Goal: Find specific page/section: Find specific page/section

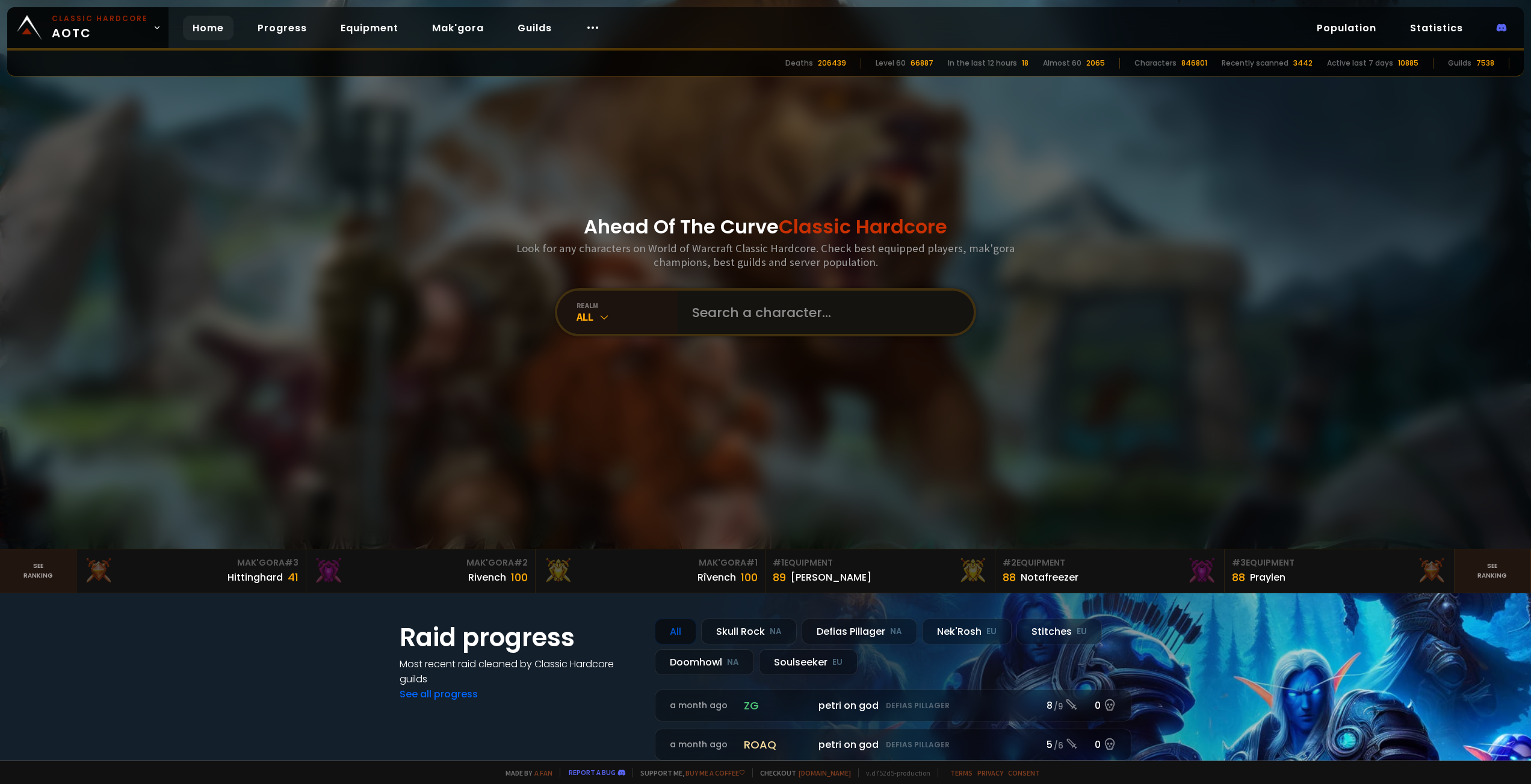
click at [707, 311] on input "text" at bounding box center [822, 312] width 274 height 43
paste input "Gristly"
type input "Gristly"
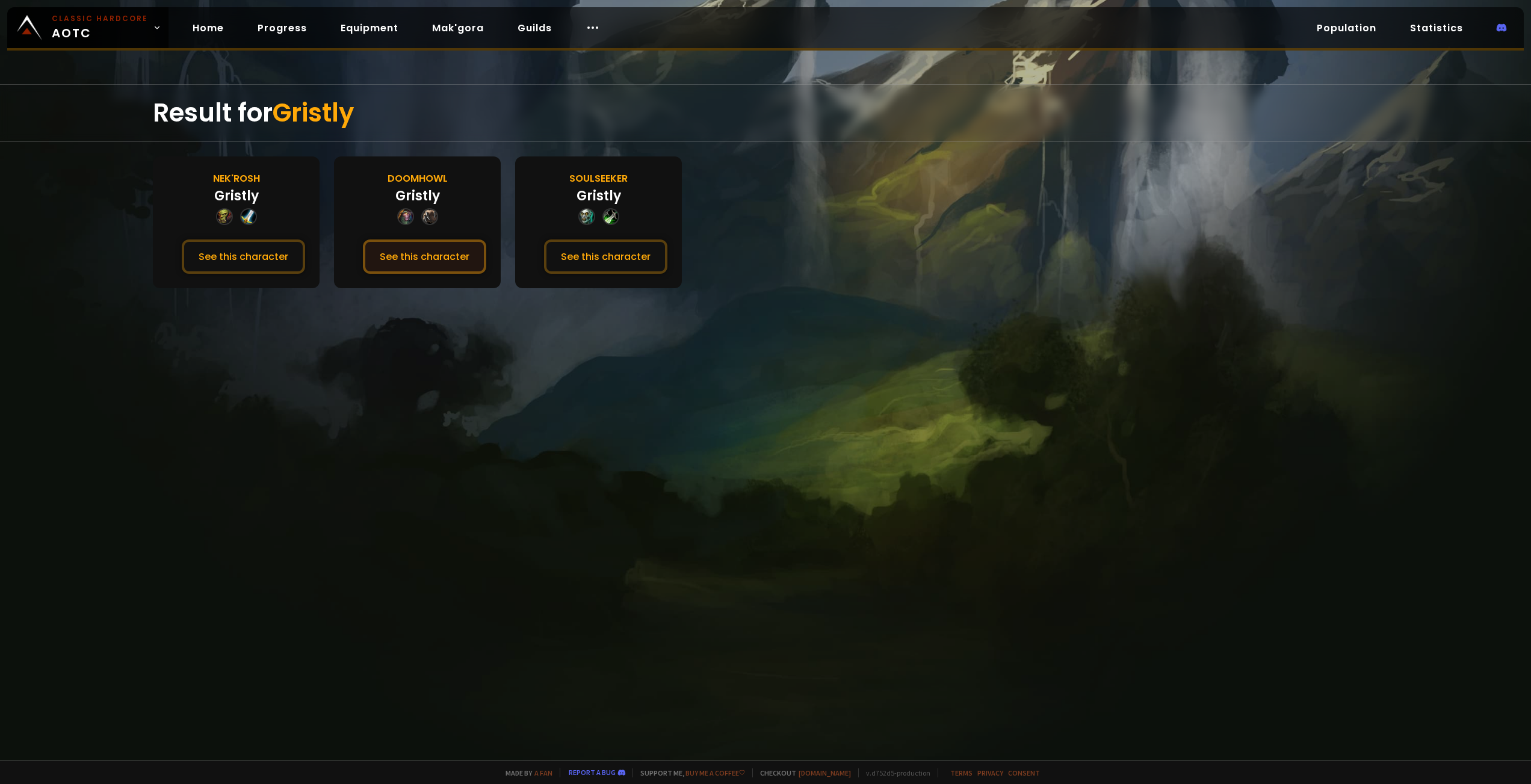
click at [444, 264] on button "See this character" at bounding box center [424, 256] width 123 height 34
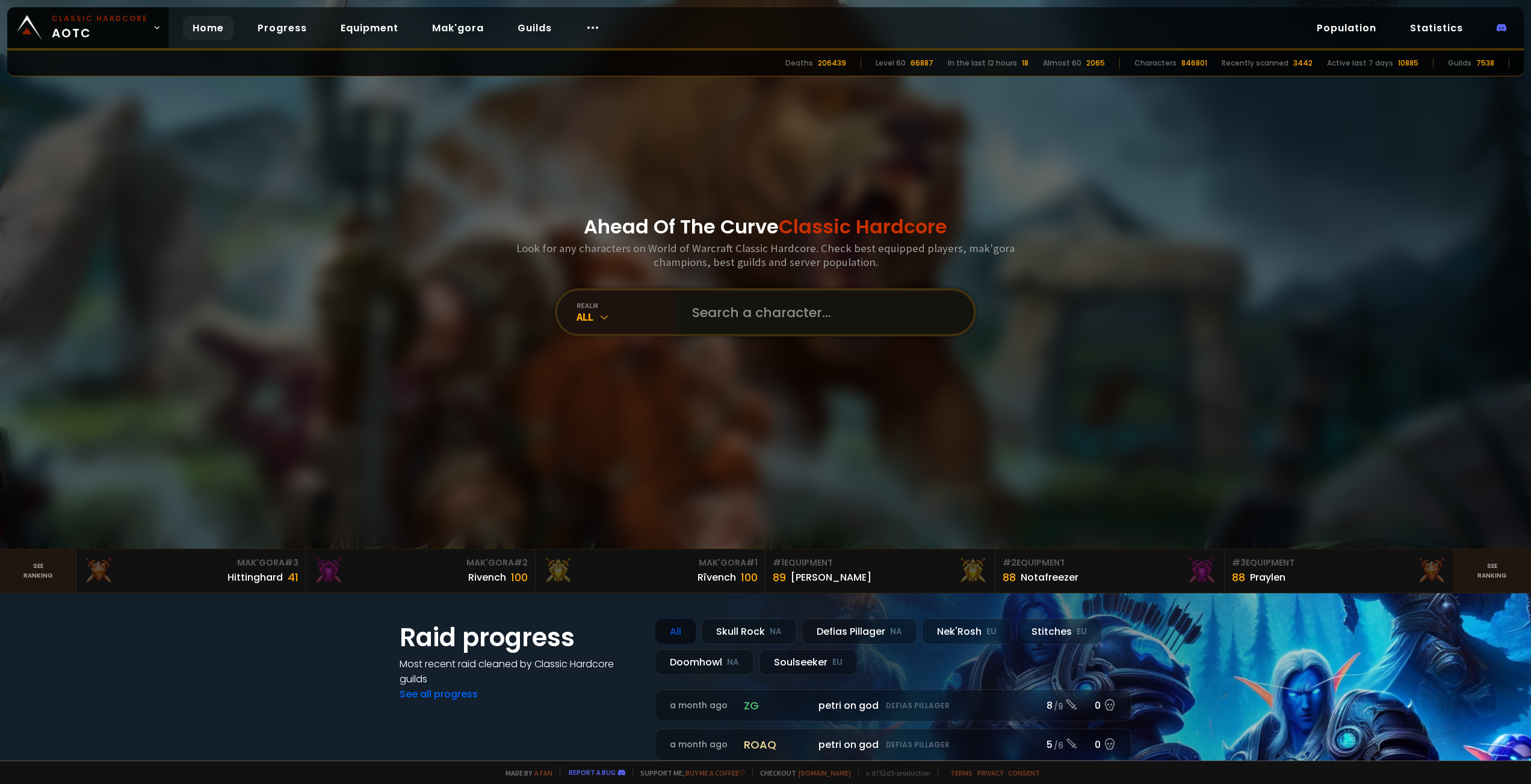
click at [781, 330] on input "text" at bounding box center [822, 312] width 274 height 43
paste input "Brammonds"
type input "Brammonds"
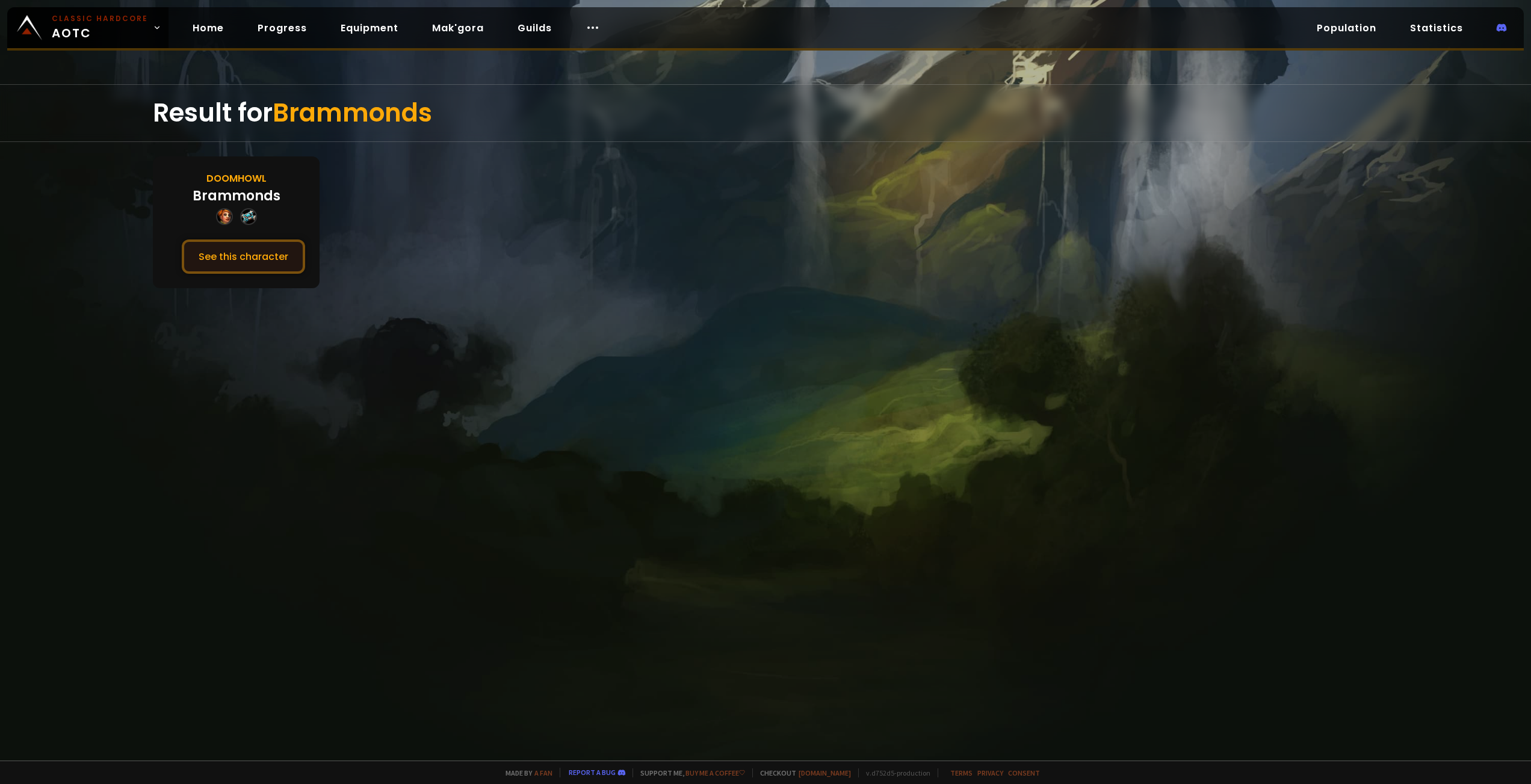
click at [191, 254] on button "See this character" at bounding box center [243, 256] width 123 height 34
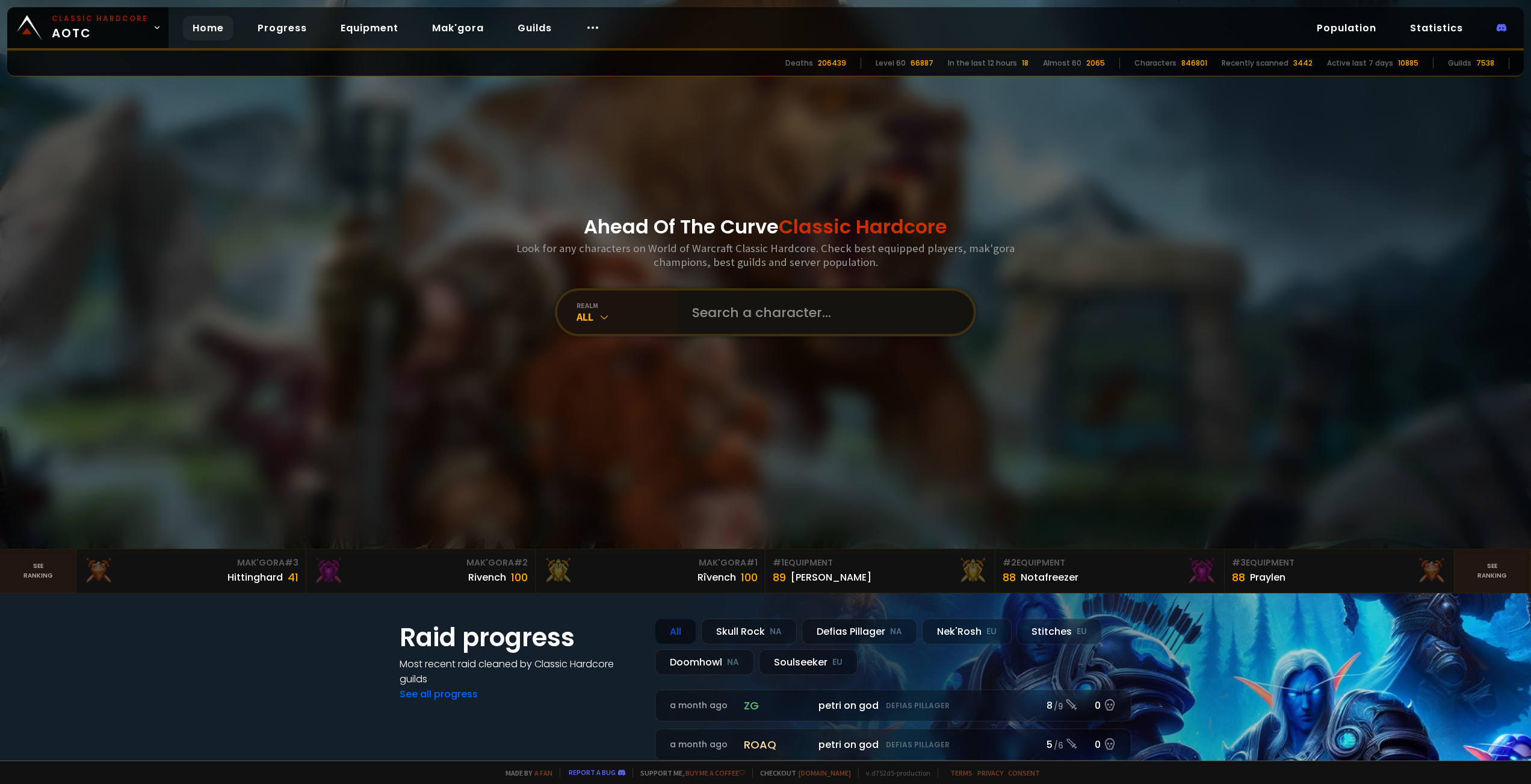
click at [765, 306] on input "text" at bounding box center [822, 312] width 274 height 43
paste input "Hashmaster"
type input "Hashmaster"
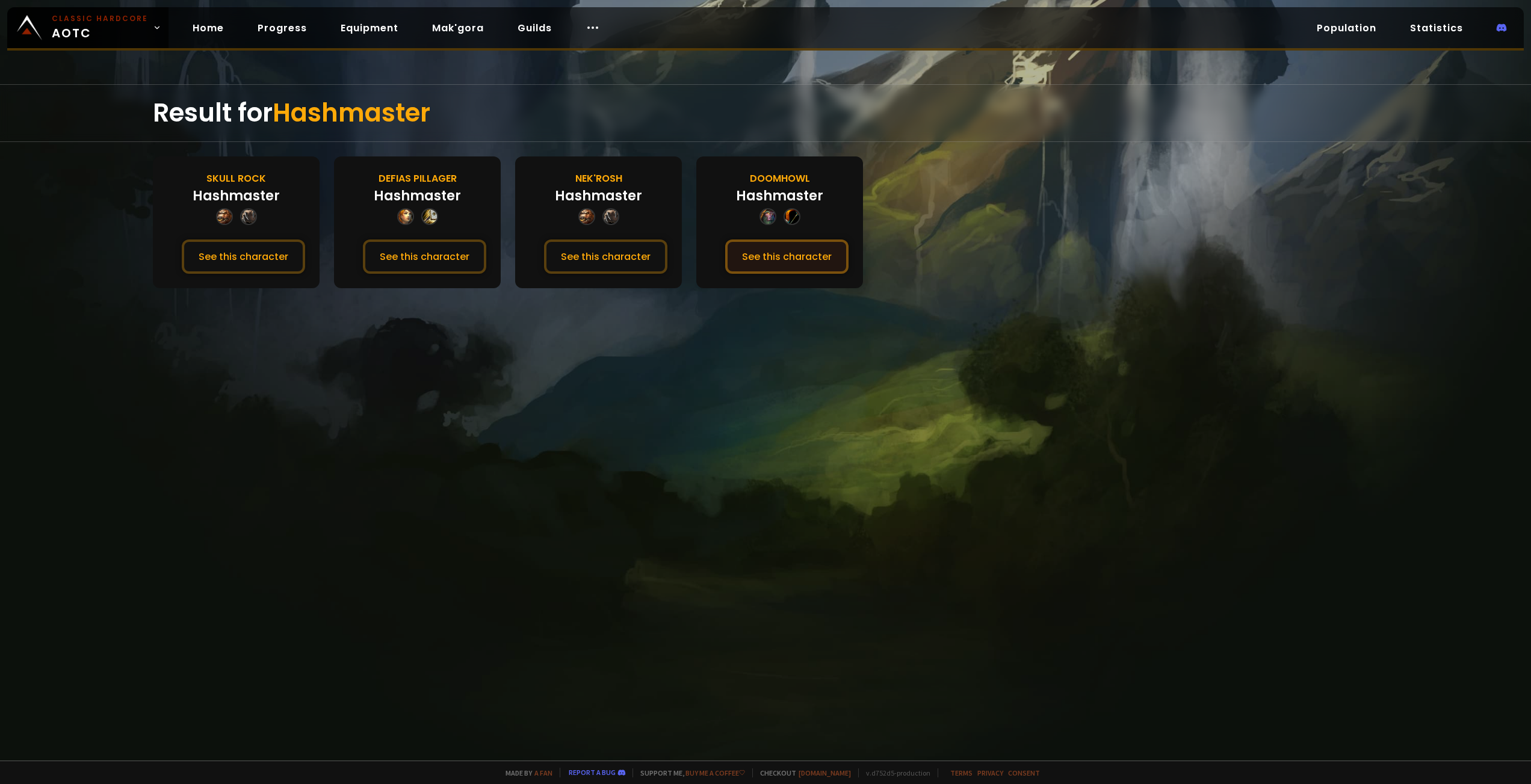
click at [781, 250] on button "See this character" at bounding box center [787, 256] width 123 height 34
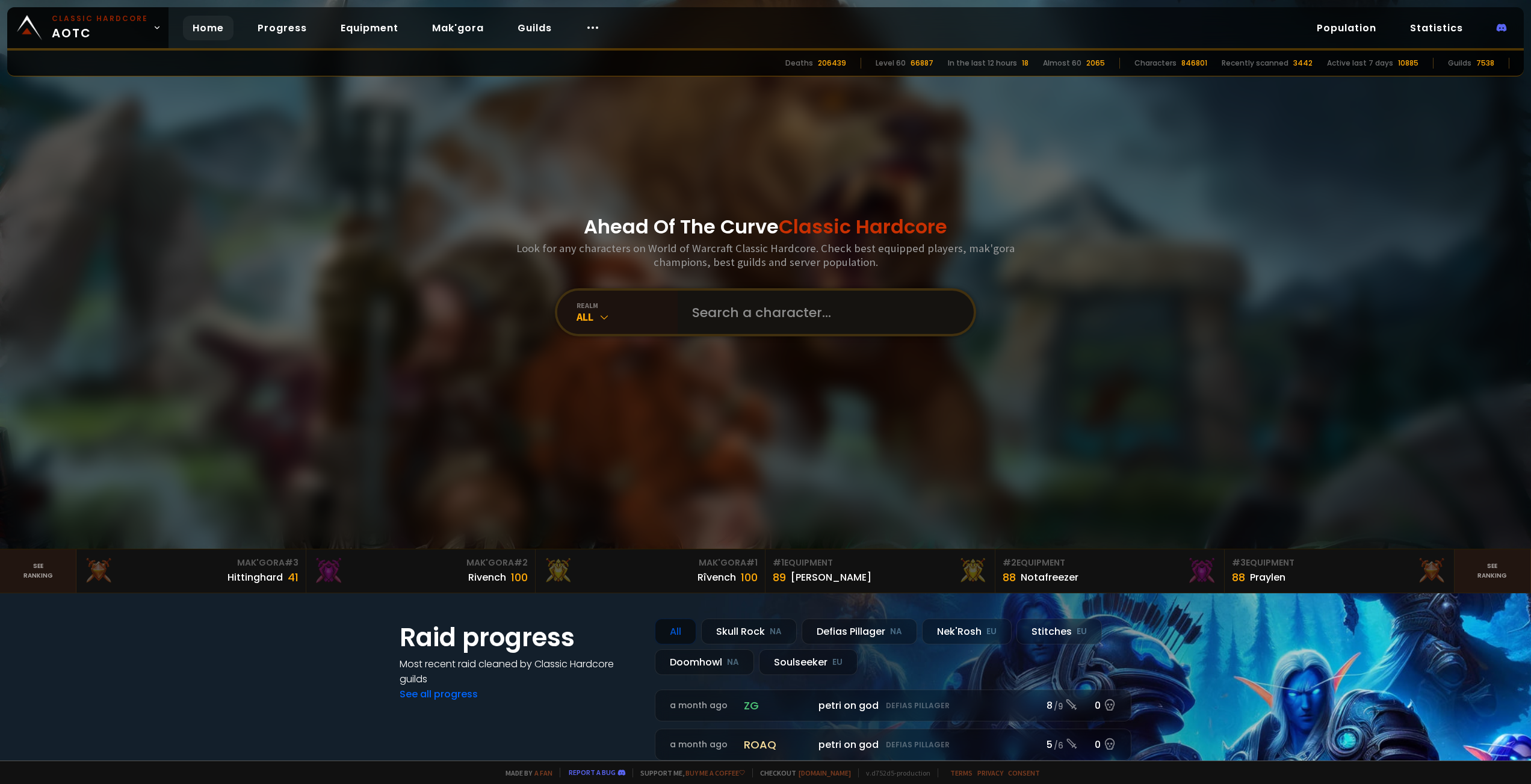
click at [776, 321] on input "text" at bounding box center [822, 312] width 274 height 43
paste input "Zeetriik"
type input "Zeetriik"
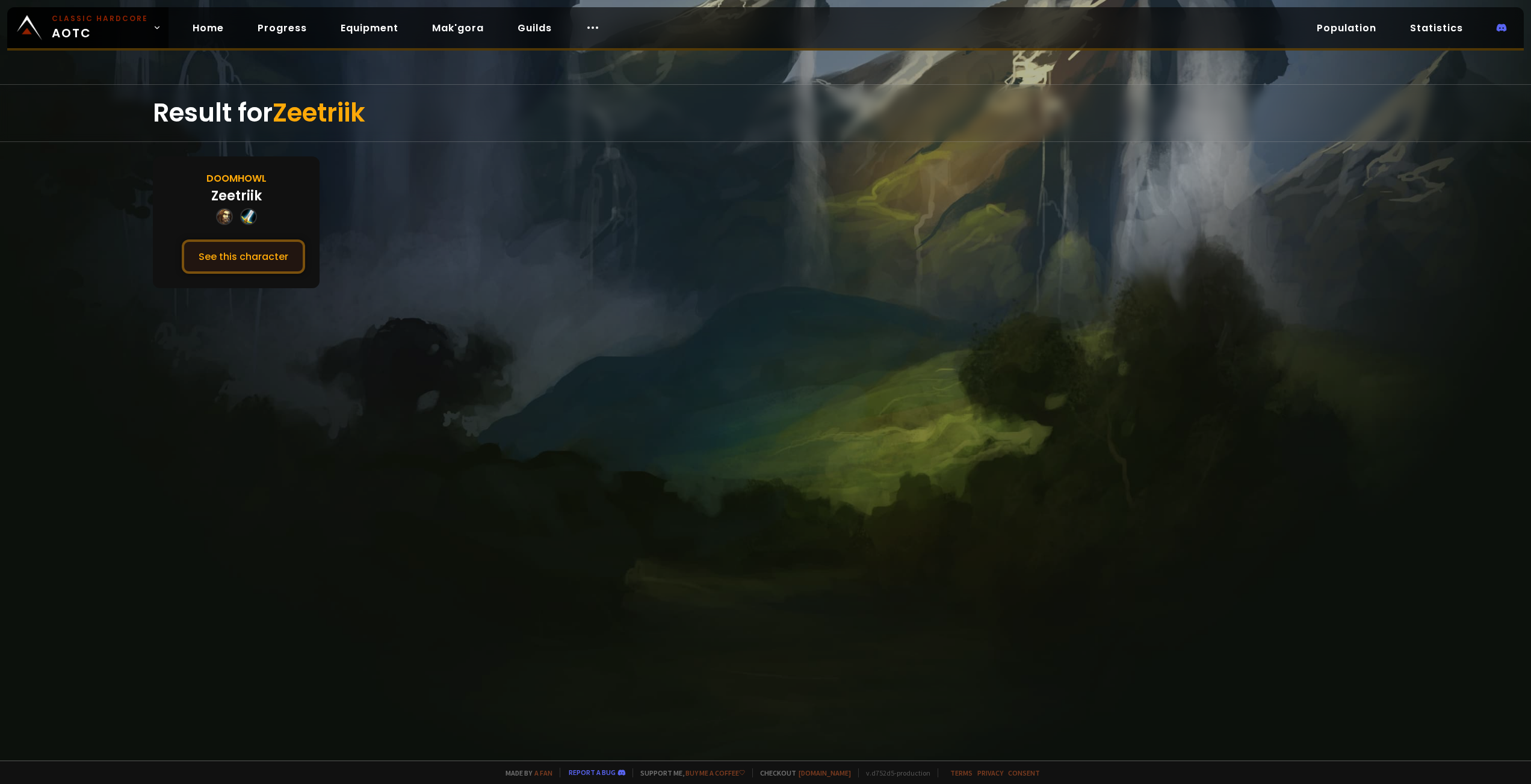
click at [276, 259] on button "See this character" at bounding box center [243, 256] width 123 height 34
